Goal: Task Accomplishment & Management: Manage account settings

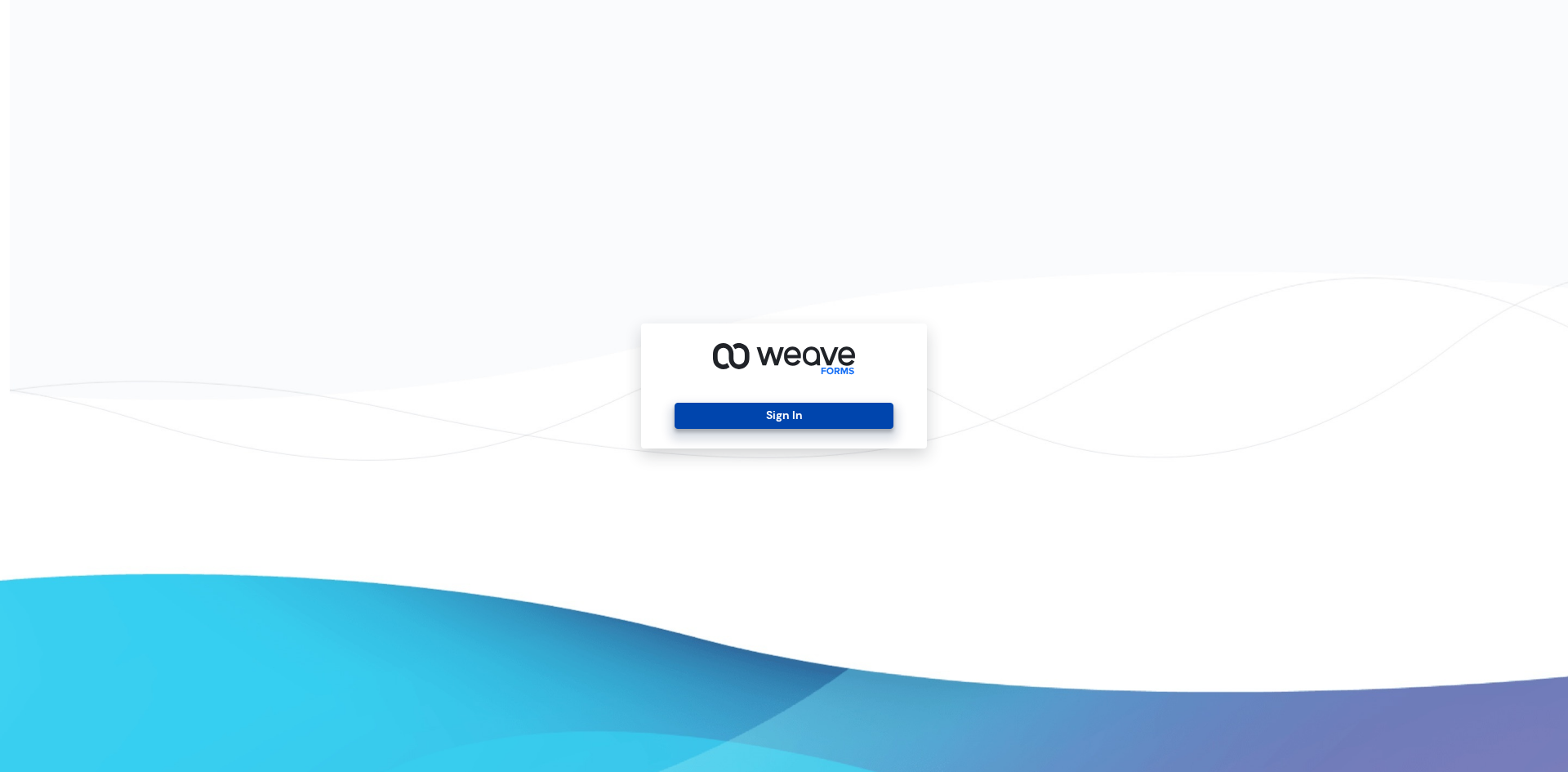
click at [791, 415] on button "Sign In" at bounding box center [784, 416] width 218 height 26
